Goal: Task Accomplishment & Management: Use online tool/utility

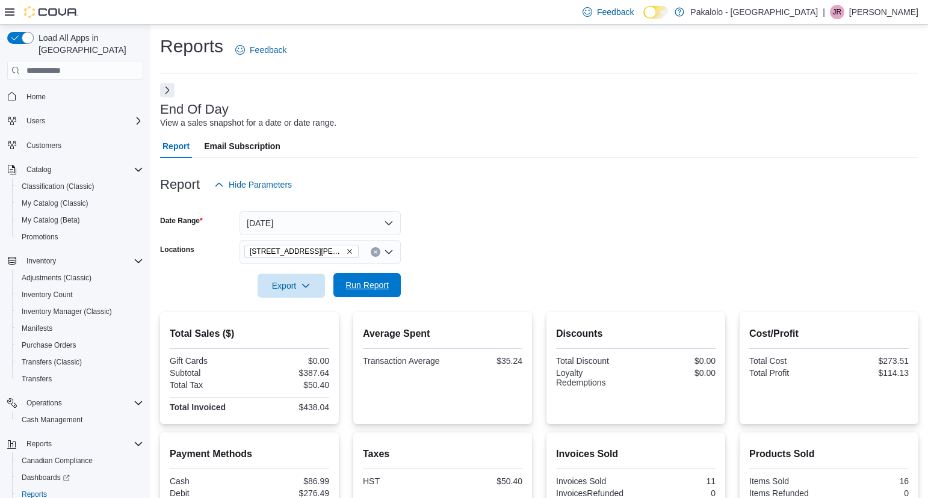
scroll to position [160, 0]
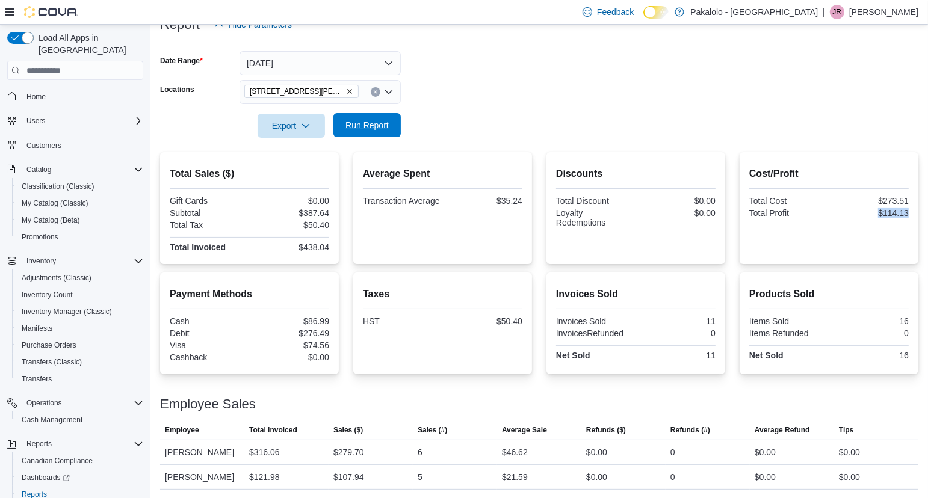
click at [385, 123] on span "Run Report" at bounding box center [367, 125] width 43 height 12
drag, startPoint x: 294, startPoint y: 246, endPoint x: 334, endPoint y: 245, distance: 40.3
click at [334, 245] on div "Total Sales ($) Gift Cards $0.00 Subtotal $879.28 Total Tax $114.29 Total Invoi…" at bounding box center [249, 208] width 179 height 112
copy div "$993.57"
drag, startPoint x: 876, startPoint y: 214, endPoint x: 913, endPoint y: 214, distance: 36.1
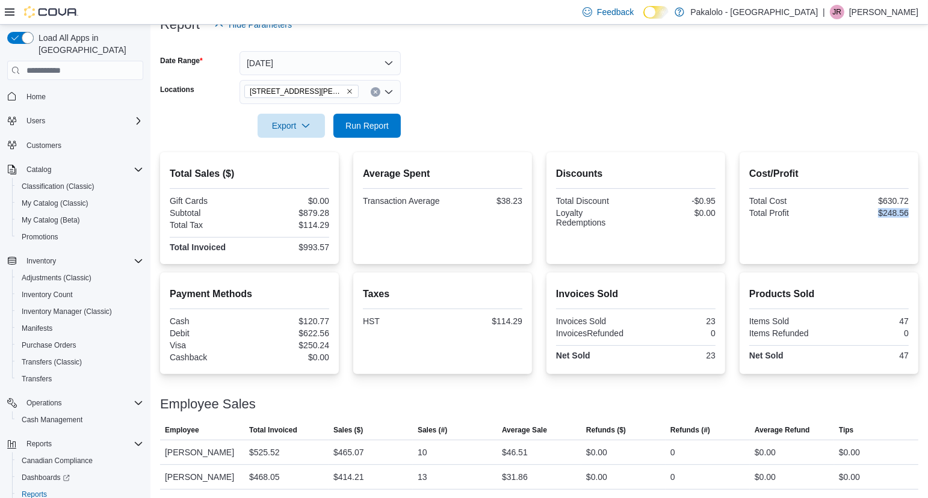
click at [913, 214] on div "Cost/Profit Total Cost $630.72 Total Profit $248.56" at bounding box center [829, 208] width 179 height 112
copy div "$248.56"
drag, startPoint x: 689, startPoint y: 200, endPoint x: 719, endPoint y: 200, distance: 30.7
click at [719, 200] on div "Discounts Total Discount -$0.95 Loyalty Redemptions $0.00" at bounding box center [636, 208] width 179 height 112
copy div "-$0.95"
